Goal: Navigation & Orientation: Find specific page/section

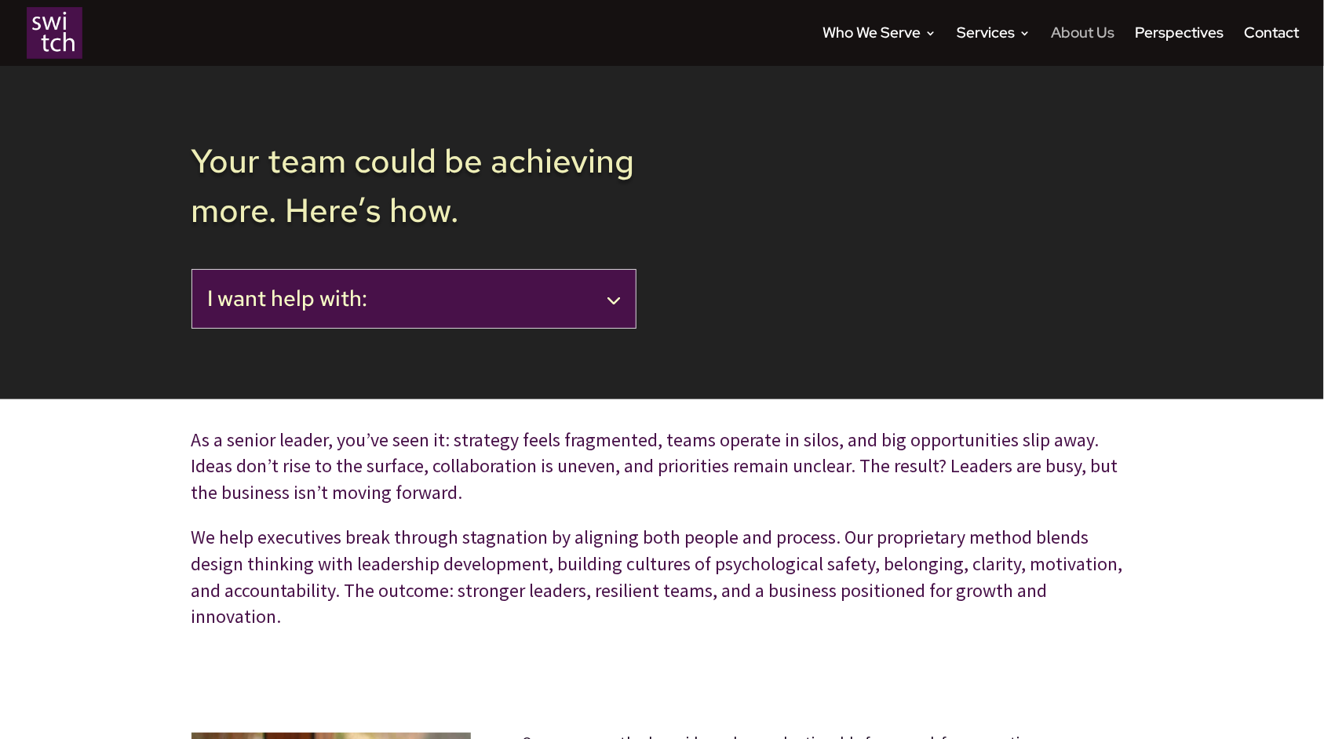
click at [1077, 33] on link "About Us" at bounding box center [1083, 46] width 64 height 38
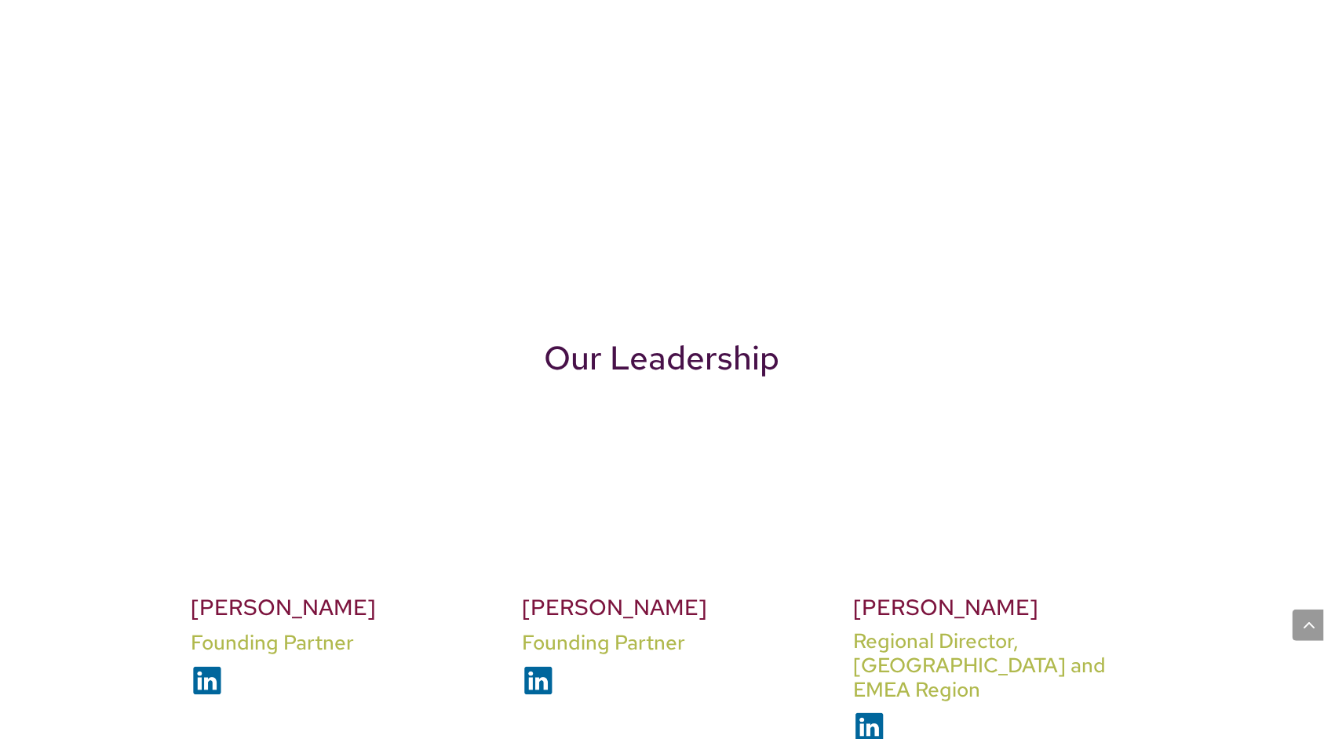
scroll to position [1508, 0]
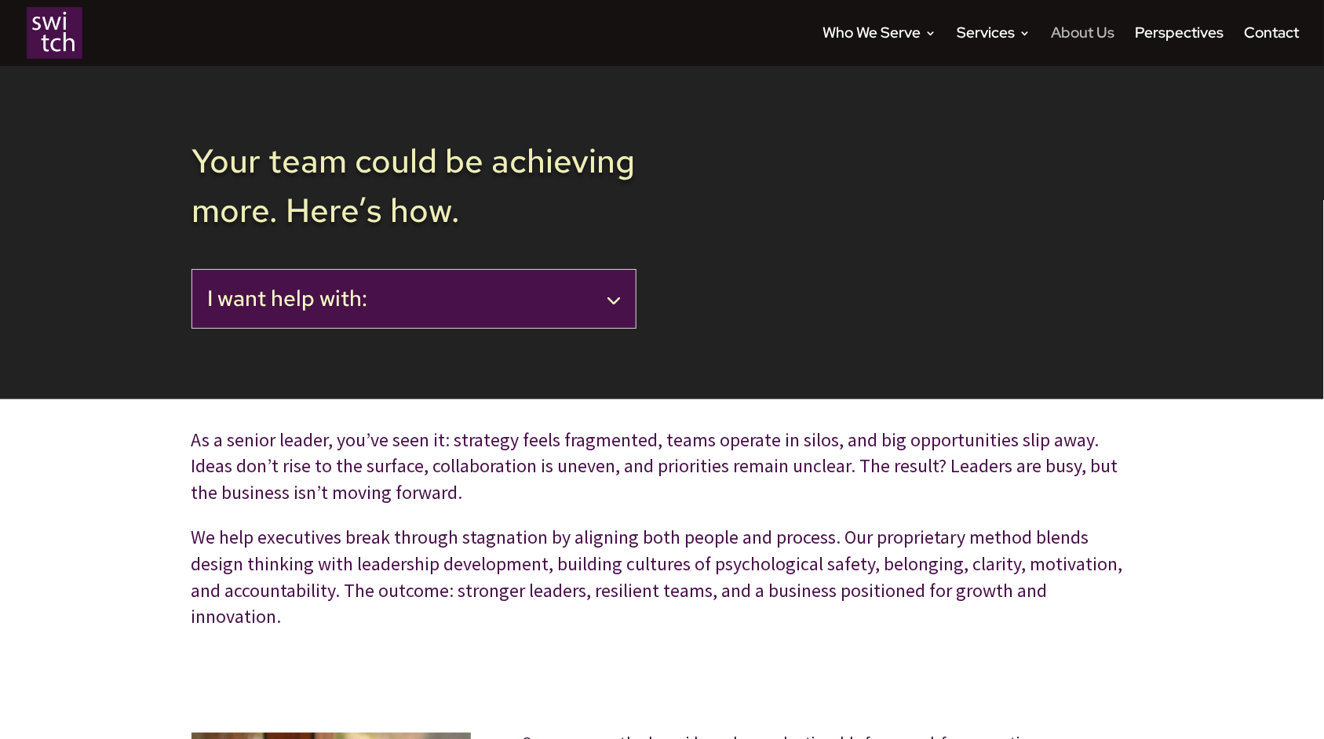
click at [1092, 35] on link "About Us" at bounding box center [1083, 46] width 64 height 38
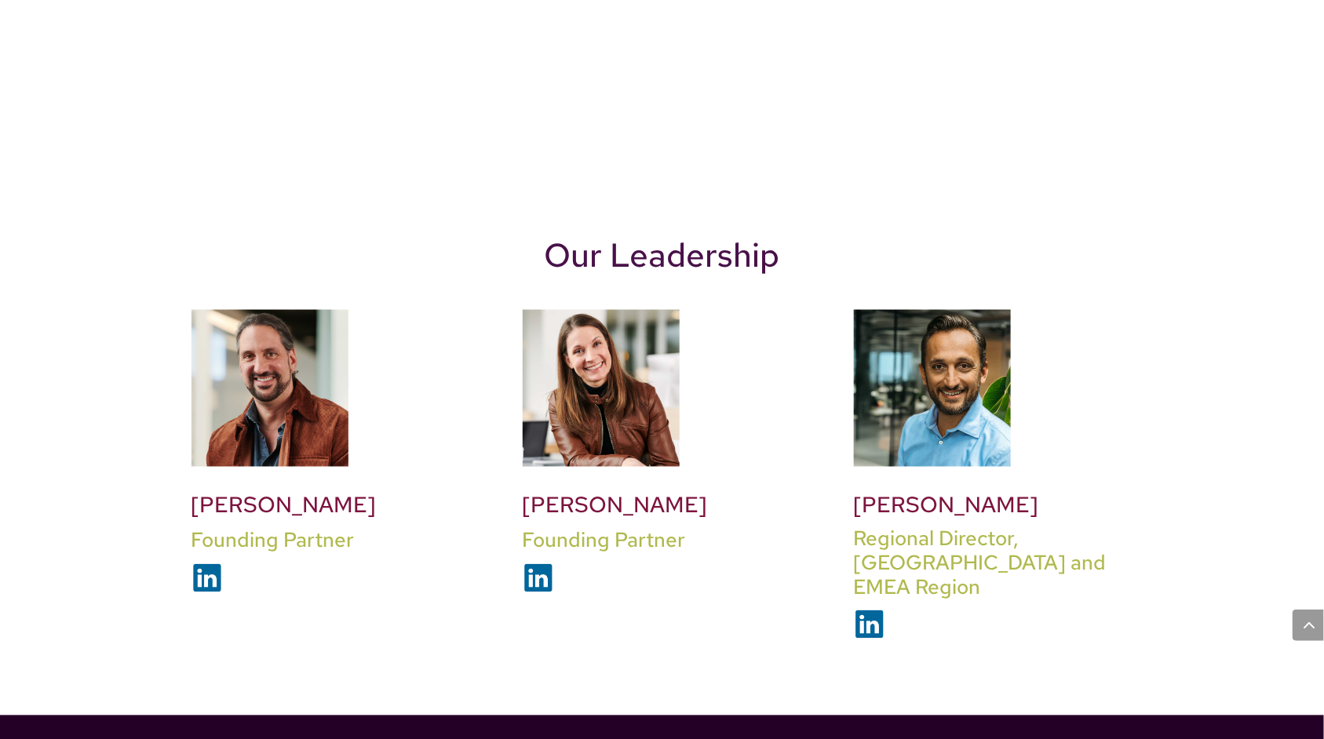
scroll to position [849, 0]
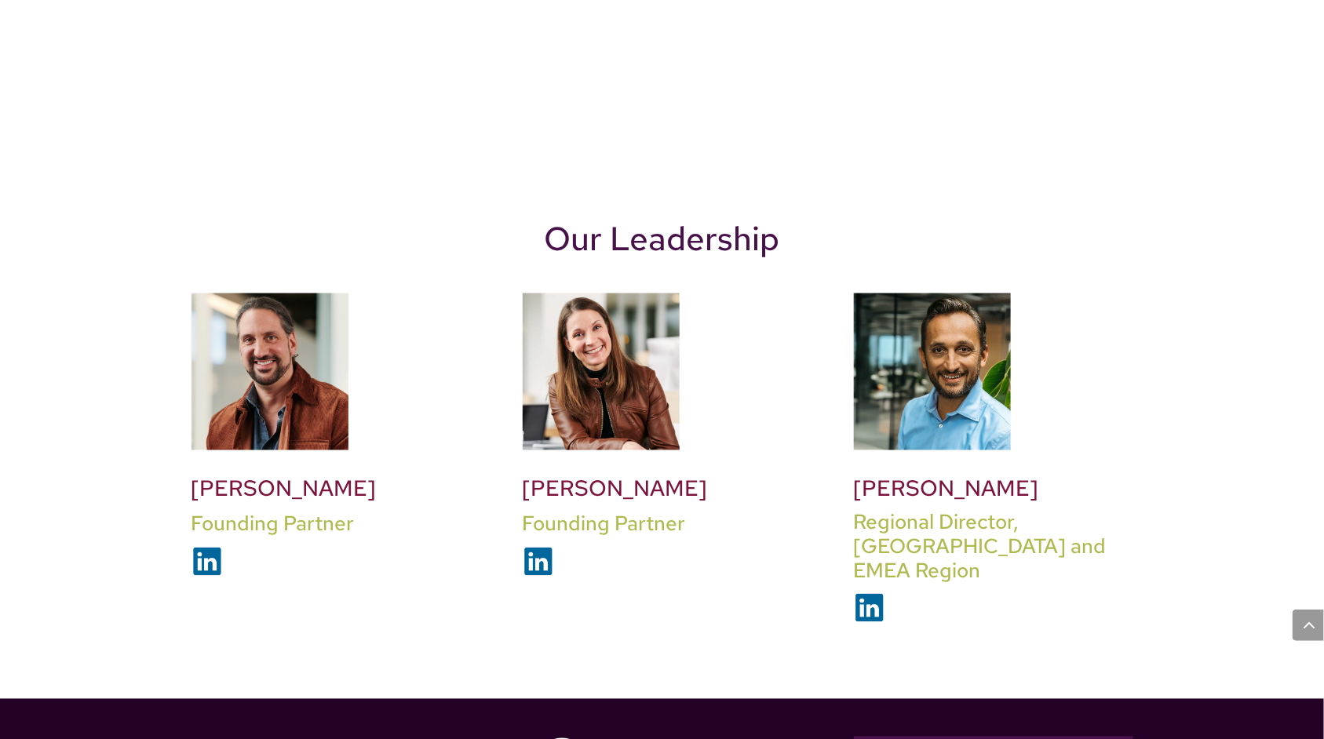
click at [609, 366] on img at bounding box center [601, 371] width 157 height 157
